Goal: Check status: Check status

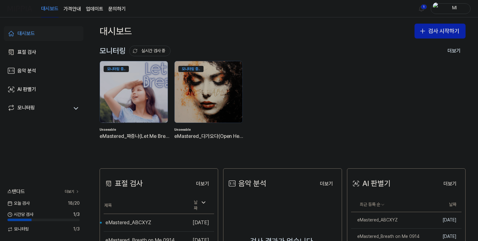
scroll to position [62, 0]
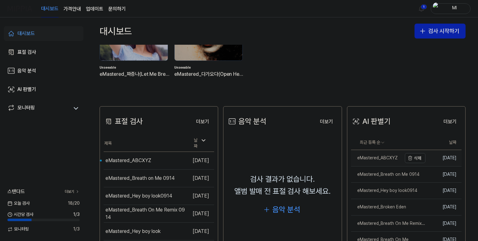
click at [377, 158] on div "eMastered_ABCXYZ" at bounding box center [374, 158] width 47 height 6
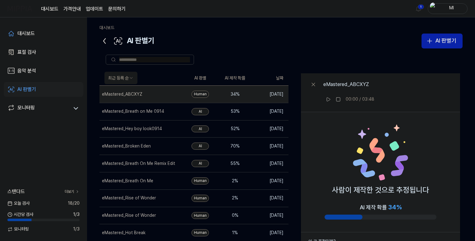
click at [104, 40] on icon at bounding box center [105, 41] width 2 height 5
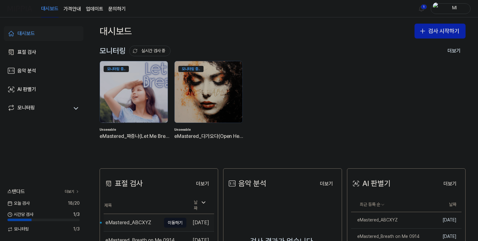
click at [132, 219] on div "eMastered_ABCXYZ" at bounding box center [128, 222] width 46 height 7
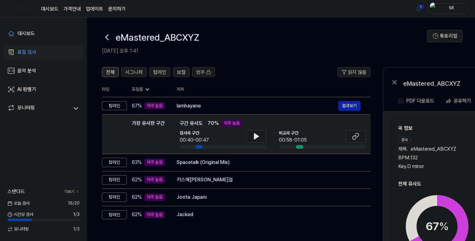
click at [112, 72] on span "전체" at bounding box center [110, 72] width 9 height 7
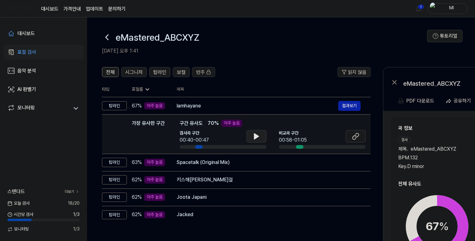
click at [254, 137] on icon at bounding box center [256, 137] width 4 height 6
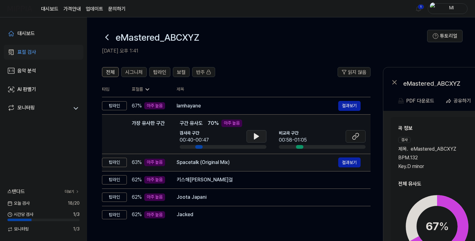
click at [245, 163] on div "Spacetalk (Original Mix)" at bounding box center [258, 162] width 162 height 7
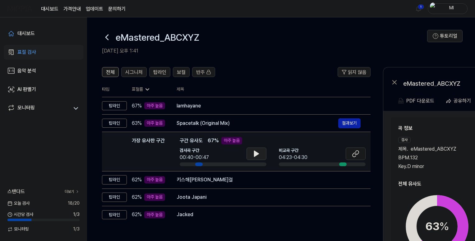
click at [253, 150] on icon at bounding box center [256, 153] width 7 height 7
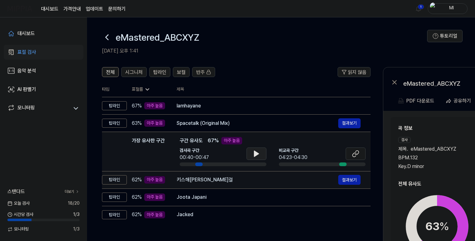
click at [248, 182] on div "키스해[PERSON_NAME]걸" at bounding box center [258, 179] width 162 height 7
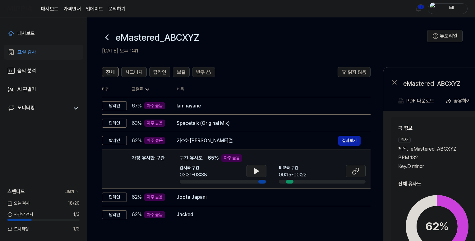
click at [257, 173] on icon at bounding box center [256, 171] width 7 height 7
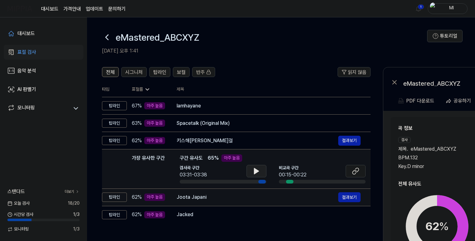
click at [232, 201] on div "Joota Japani" at bounding box center [258, 197] width 162 height 7
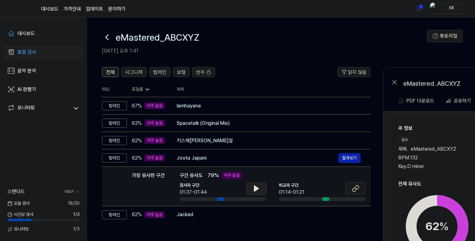
click at [258, 188] on icon at bounding box center [256, 188] width 7 height 7
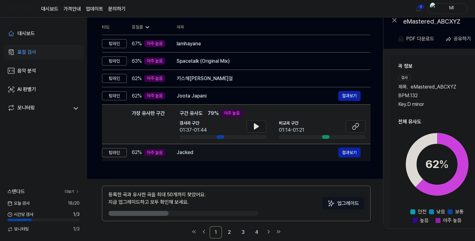
click at [238, 155] on div "Jacked" at bounding box center [258, 152] width 162 height 7
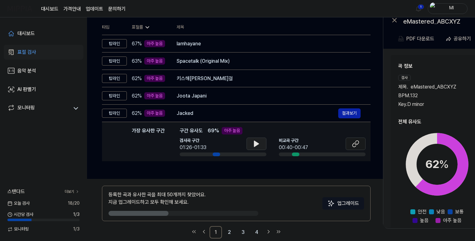
click at [253, 141] on icon at bounding box center [256, 143] width 7 height 7
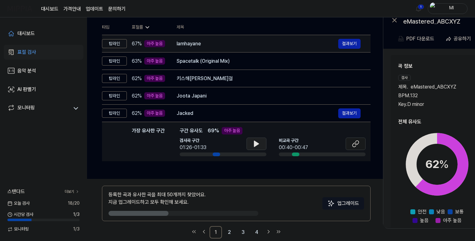
click at [227, 44] on div "lamhayane" at bounding box center [258, 43] width 162 height 7
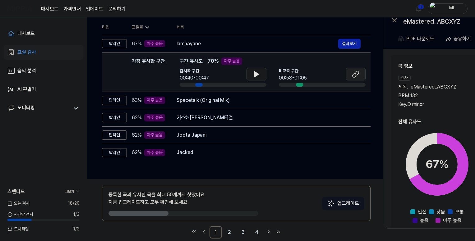
click at [353, 74] on icon at bounding box center [355, 75] width 4 height 4
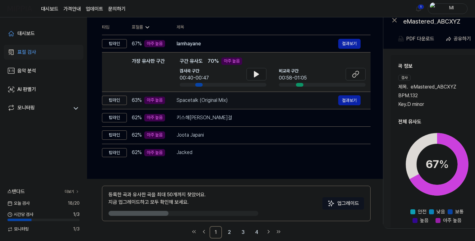
click at [237, 100] on div "Spacetalk (Original Mix)" at bounding box center [258, 100] width 162 height 7
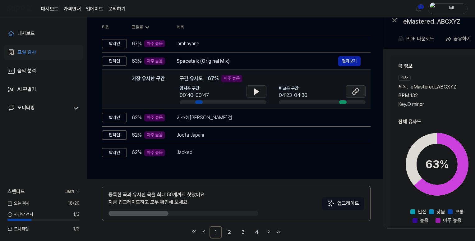
click at [353, 91] on icon at bounding box center [355, 91] width 7 height 7
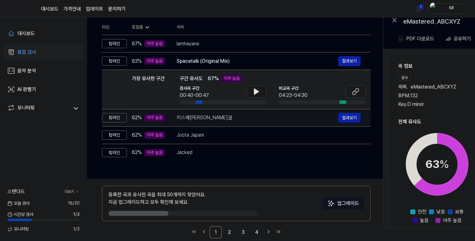
click at [237, 119] on div "키스해[PERSON_NAME]걸" at bounding box center [258, 117] width 162 height 7
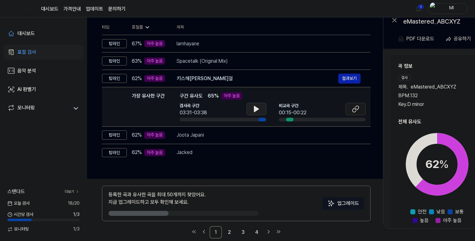
click at [257, 107] on icon at bounding box center [256, 108] width 7 height 7
click at [351, 110] on button at bounding box center [356, 109] width 20 height 12
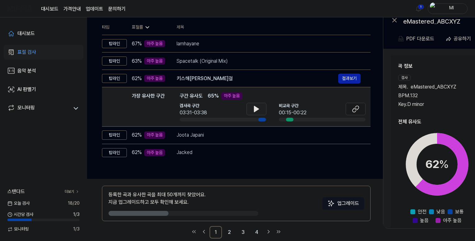
click at [257, 108] on icon at bounding box center [256, 108] width 7 height 7
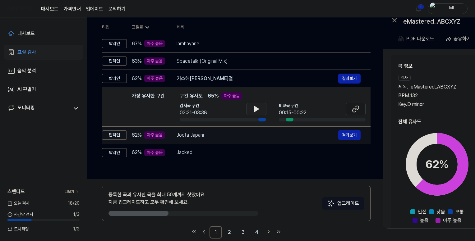
click at [238, 136] on div "Joota Japani" at bounding box center [258, 135] width 162 height 7
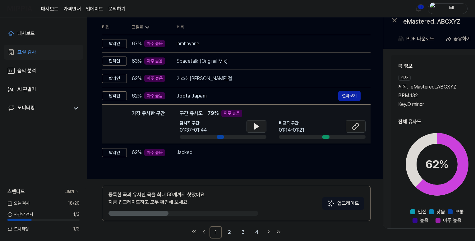
click at [257, 124] on icon at bounding box center [256, 126] width 7 height 7
click at [256, 126] on icon at bounding box center [256, 126] width 7 height 7
click at [358, 127] on icon at bounding box center [355, 126] width 7 height 7
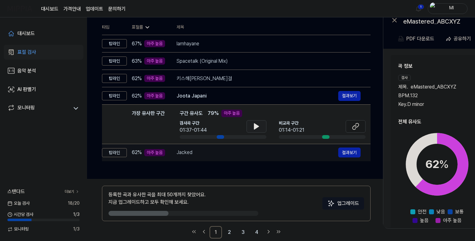
click at [225, 155] on div "Jacked" at bounding box center [258, 152] width 162 height 7
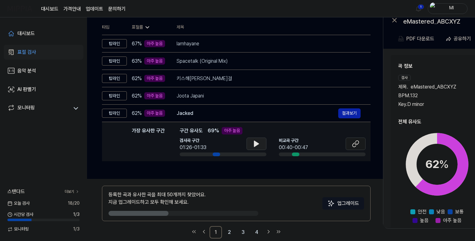
click at [256, 142] on icon at bounding box center [256, 144] width 4 height 6
click at [256, 142] on icon at bounding box center [256, 143] width 7 height 7
click at [354, 145] on icon at bounding box center [355, 143] width 7 height 7
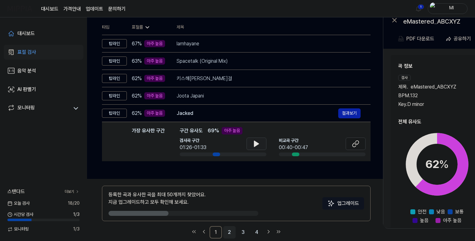
click at [229, 230] on link "2" at bounding box center [229, 232] width 12 height 12
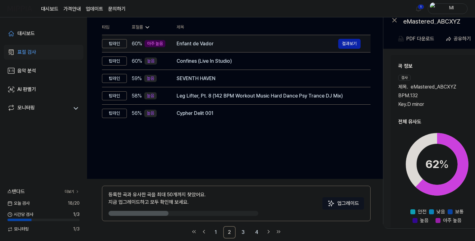
click at [225, 42] on div "Enfant de Vador" at bounding box center [258, 43] width 162 height 7
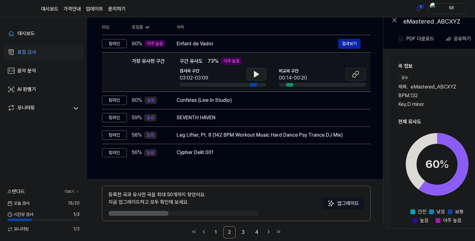
click at [261, 74] on button at bounding box center [257, 74] width 20 height 12
click at [356, 74] on icon at bounding box center [355, 75] width 4 height 4
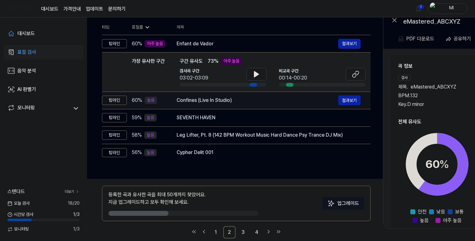
click at [251, 100] on div "Confines (Live In Studio)" at bounding box center [258, 100] width 162 height 7
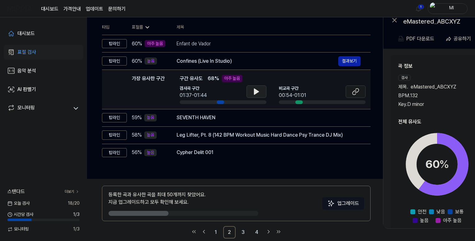
click at [256, 91] on icon at bounding box center [256, 92] width 4 height 6
click at [257, 91] on icon at bounding box center [257, 91] width 1 height 5
click at [353, 92] on icon at bounding box center [355, 93] width 4 height 4
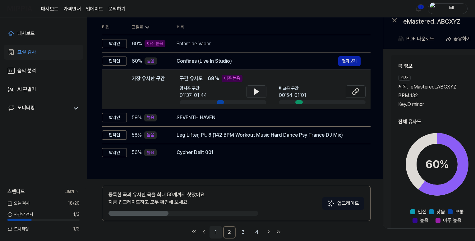
click at [212, 232] on link "1" at bounding box center [216, 232] width 12 height 12
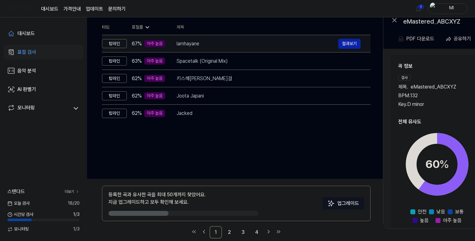
click at [250, 43] on div "lamhayane" at bounding box center [258, 43] width 162 height 7
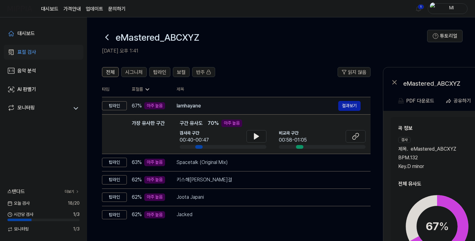
drag, startPoint x: 145, startPoint y: 105, endPoint x: 164, endPoint y: 107, distance: 19.0
click at [164, 107] on div "아주 높음" at bounding box center [154, 105] width 21 height 7
click at [166, 106] on div "67 % 아주 높음" at bounding box center [149, 105] width 35 height 7
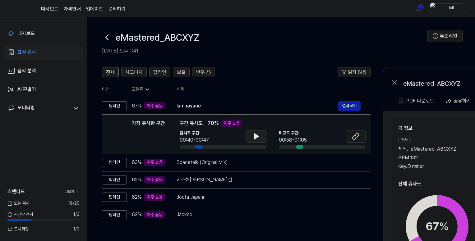
click at [255, 136] on icon at bounding box center [256, 137] width 4 height 6
click at [256, 136] on icon at bounding box center [256, 137] width 4 height 6
click at [255, 136] on icon at bounding box center [256, 137] width 4 height 6
click at [355, 136] on icon at bounding box center [355, 136] width 7 height 7
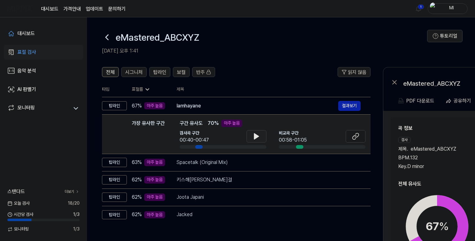
click at [438, 139] on div "검사 제목 . eMastered_ABCXYZ BPM. 132 Key. D minor" at bounding box center [436, 153] width 77 height 33
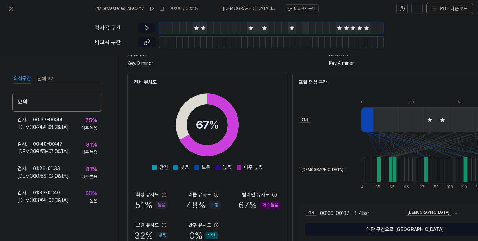
scroll to position [90, 0]
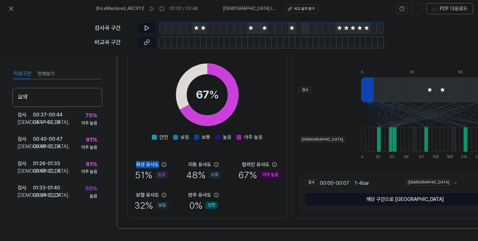
drag, startPoint x: 136, startPoint y: 161, endPoint x: 158, endPoint y: 162, distance: 22.1
click at [158, 162] on div "화성 유사도" at bounding box center [147, 164] width 23 height 7
click at [172, 169] on div "화성 유사도 51 % 높음 리듬 유사도 48 % 보통 탑라인 유사도 67 % 아주 높음 보컬 유사도 32 % 낮음 반주 유사도 0 % 안전" at bounding box center [207, 186] width 147 height 51
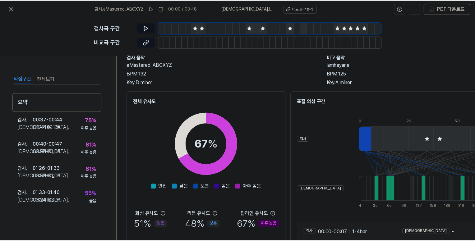
scroll to position [0, 0]
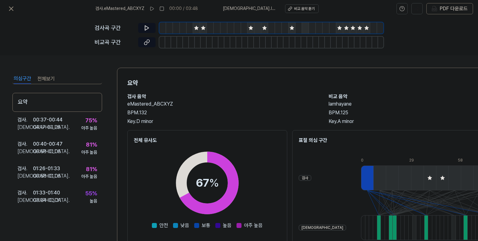
click at [196, 29] on icon at bounding box center [196, 28] width 4 height 4
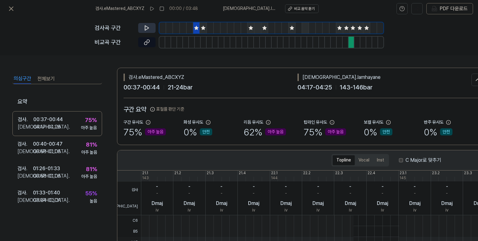
click at [147, 27] on icon at bounding box center [147, 28] width 4 height 5
click at [203, 28] on icon at bounding box center [203, 28] width 4 height 4
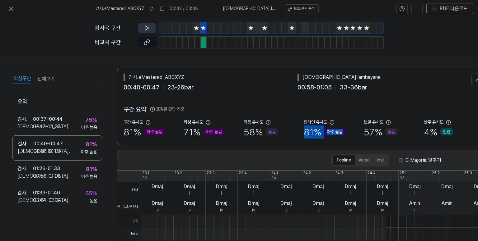
drag, startPoint x: 306, startPoint y: 132, endPoint x: 348, endPoint y: 125, distance: 42.4
click at [343, 129] on div "81 % 아주 높음" at bounding box center [323, 132] width 41 height 13
click at [351, 117] on div "구간 요약 표절률 판단 기준 구간 유사도 81 % 아주 높음 화성 유사도 71 % 아주 높음 리듬 유사도 58 % 높음 탑라인 유사도 81 %…" at bounding box center [303, 121] width 360 height 34
click at [10, 9] on icon at bounding box center [11, 9] width 4 height 4
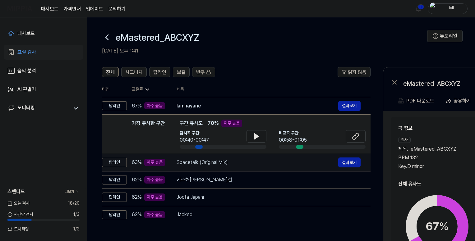
click at [233, 162] on div "Spacetalk (Original Mix)" at bounding box center [258, 162] width 162 height 7
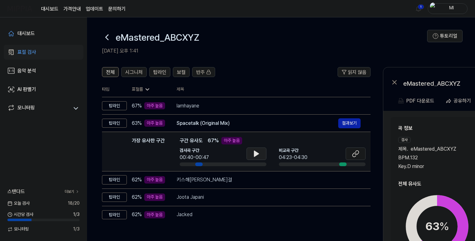
click at [257, 154] on icon at bounding box center [256, 154] width 4 height 6
click at [352, 151] on icon at bounding box center [355, 153] width 7 height 7
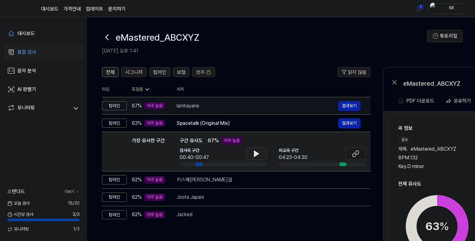
click at [259, 109] on div "lamhayane" at bounding box center [258, 105] width 162 height 7
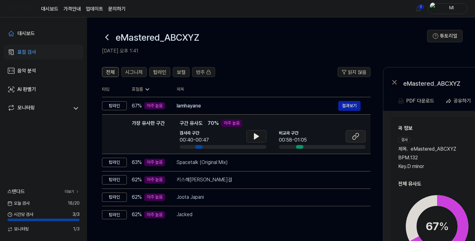
click at [358, 136] on icon at bounding box center [357, 135] width 4 height 4
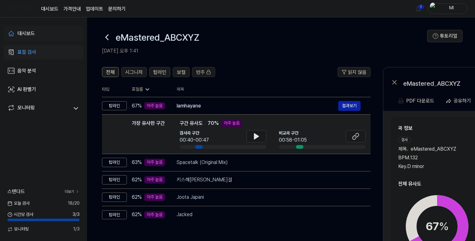
click at [18, 32] on div "대시보드" at bounding box center [25, 33] width 17 height 7
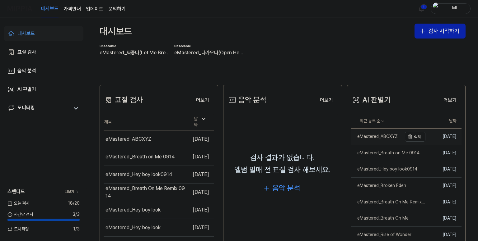
scroll to position [93, 0]
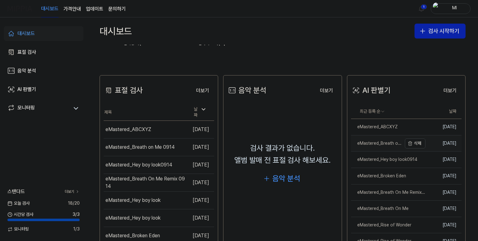
click at [380, 142] on div "eMastered_Breath on Me 0914" at bounding box center [376, 144] width 51 height 6
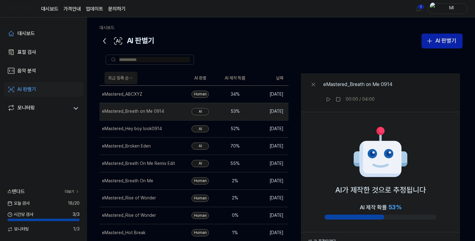
click at [104, 39] on icon at bounding box center [104, 41] width 10 height 10
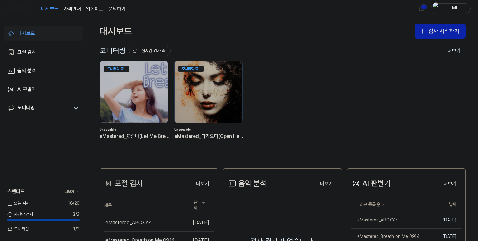
click at [46, 32] on link "대시보드" at bounding box center [44, 33] width 80 height 15
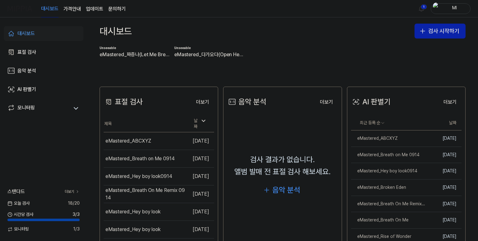
scroll to position [93, 0]
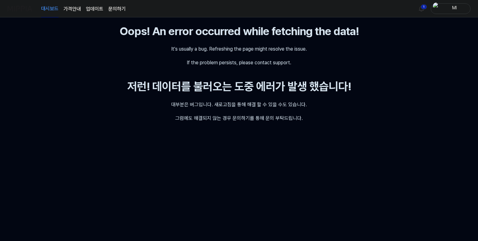
click at [47, 8] on link "대시보드" at bounding box center [49, 8] width 17 height 17
click at [18, 8] on img at bounding box center [19, 8] width 25 height 17
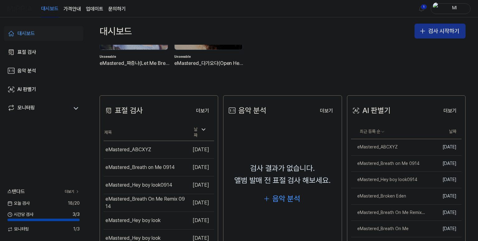
scroll to position [62, 0]
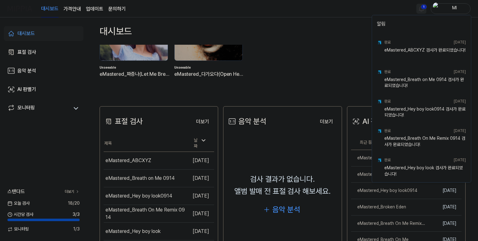
click at [421, 9] on html "대시보드 가격안내 업데이트 문의하기 1 Ml 대시보드 표절 검사 음악 분석 AI 판별기 모니터링 스탠다드 더보기 오늘 검사 18 / 20 시간…" at bounding box center [239, 120] width 478 height 241
click at [331, 9] on html "대시보드 가격안내 업데이트 문의하기 Ml 대시보드 표절 검사 음악 분석 AI 판별기 모니터링 스탠다드 더보기 오늘 검사 18 / 20 시간당 …" at bounding box center [239, 120] width 478 height 241
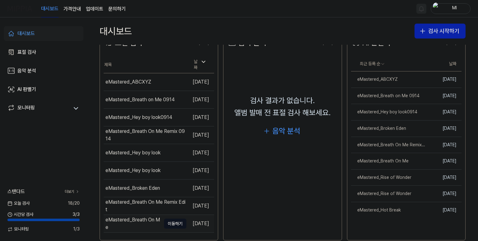
scroll to position [150, 0]
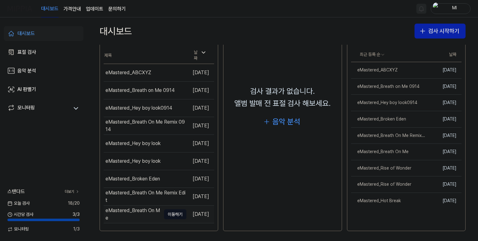
click at [132, 208] on div "eMastered_Breath On Me" at bounding box center [132, 214] width 55 height 15
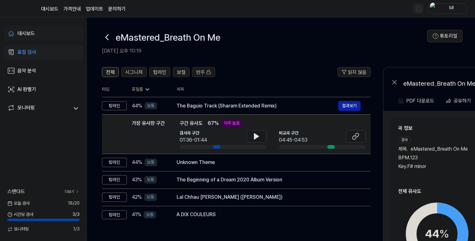
click at [30, 31] on div "대시보드" at bounding box center [25, 33] width 17 height 7
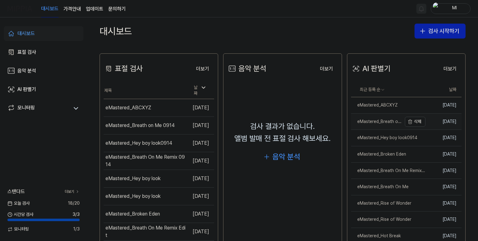
scroll to position [124, 0]
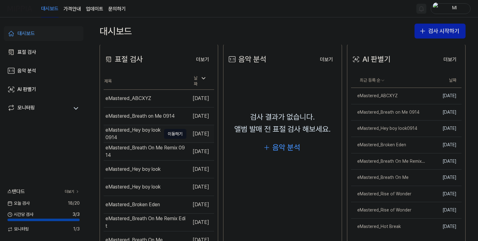
click at [136, 130] on div "eMastered_Hey boy look0914" at bounding box center [132, 134] width 55 height 15
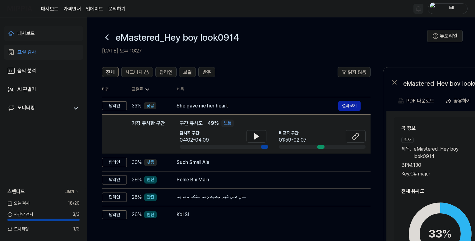
click at [26, 32] on div "대시보드" at bounding box center [25, 33] width 17 height 7
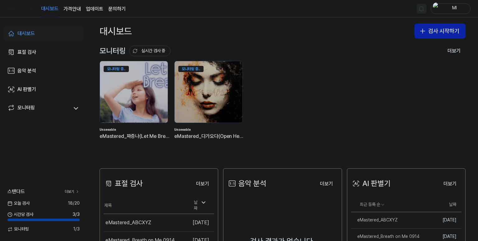
scroll to position [93, 0]
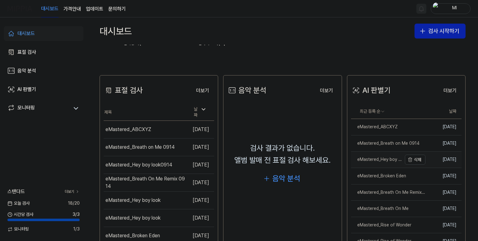
click at [386, 160] on div "eMastered_Hey boy look0914" at bounding box center [376, 160] width 51 height 6
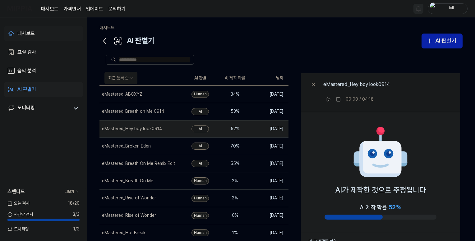
click at [25, 33] on div "대시보드" at bounding box center [25, 33] width 17 height 7
